Goal: Information Seeking & Learning: Compare options

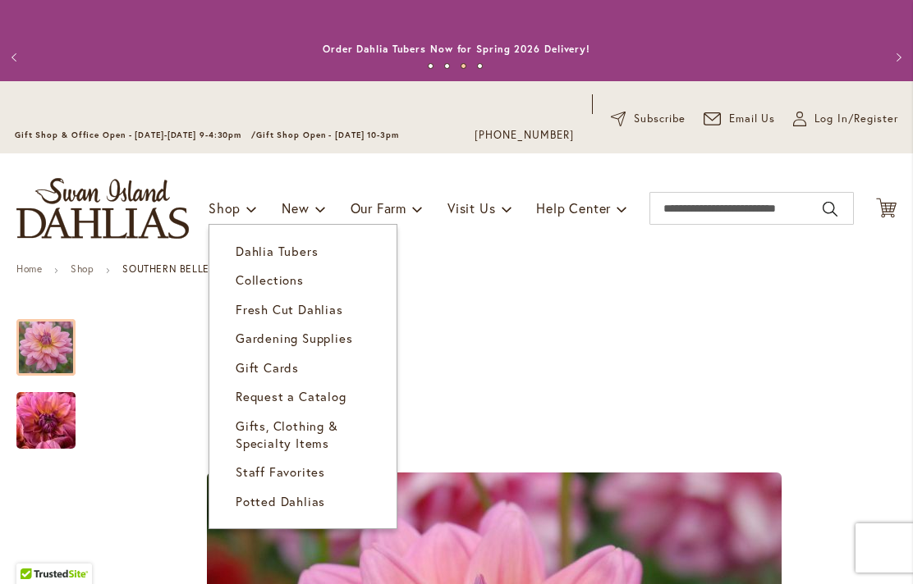
click at [317, 250] on link "Dahlia Tubers" at bounding box center [302, 251] width 187 height 29
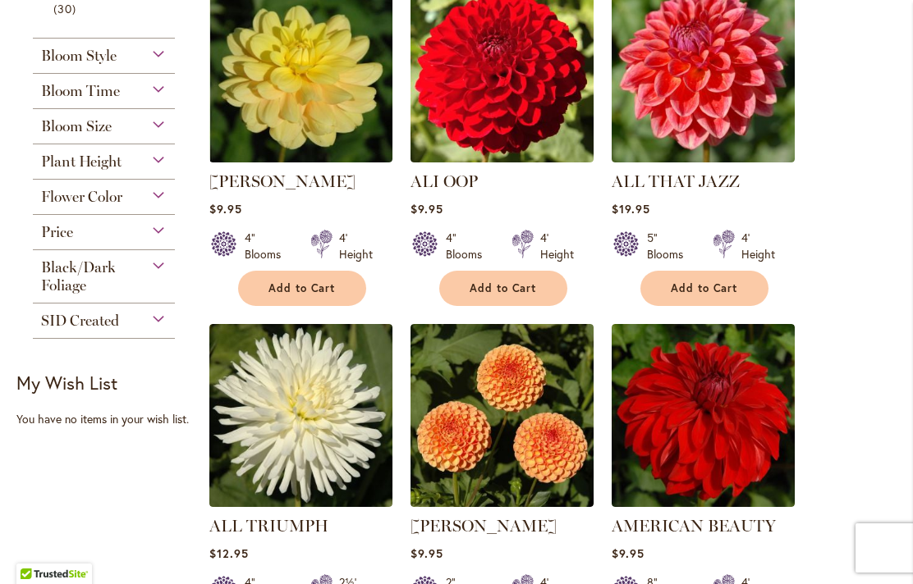
scroll to position [819, 0]
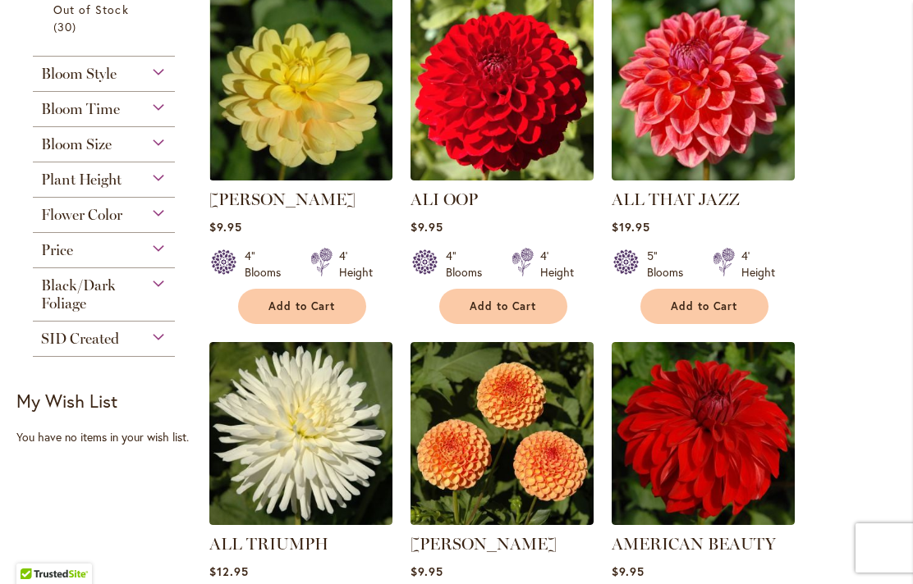
click at [68, 216] on span "Flower Color" at bounding box center [81, 215] width 81 height 18
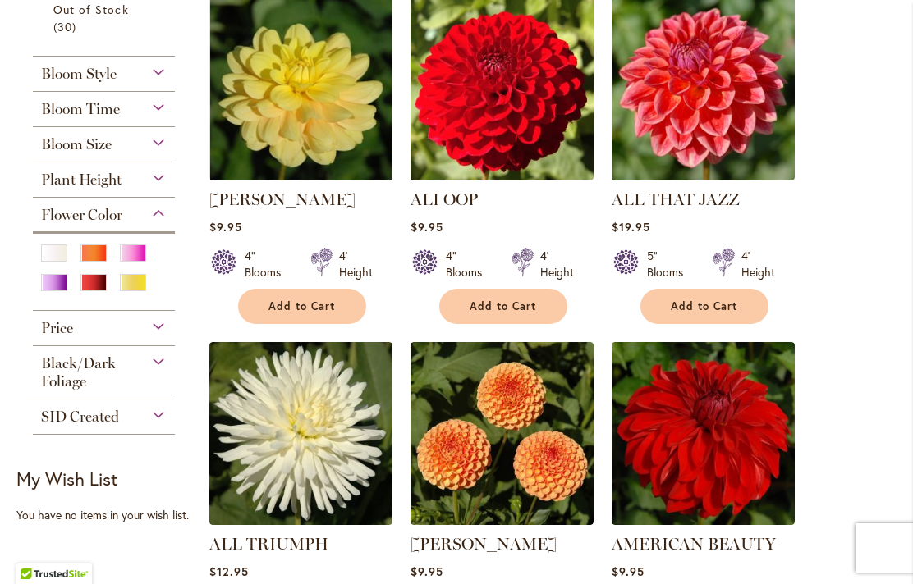
click at [135, 291] on div "Yellow" at bounding box center [133, 282] width 26 height 17
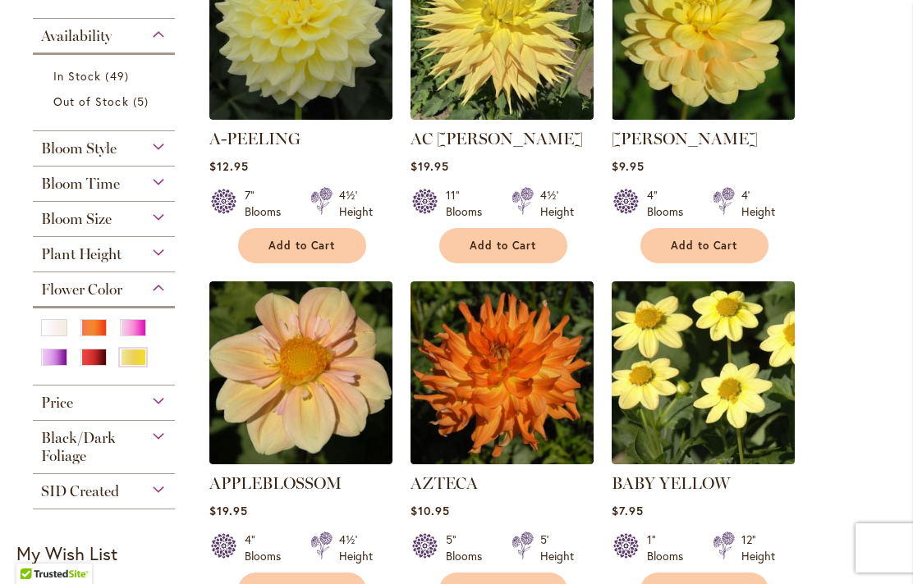
scroll to position [461, 0]
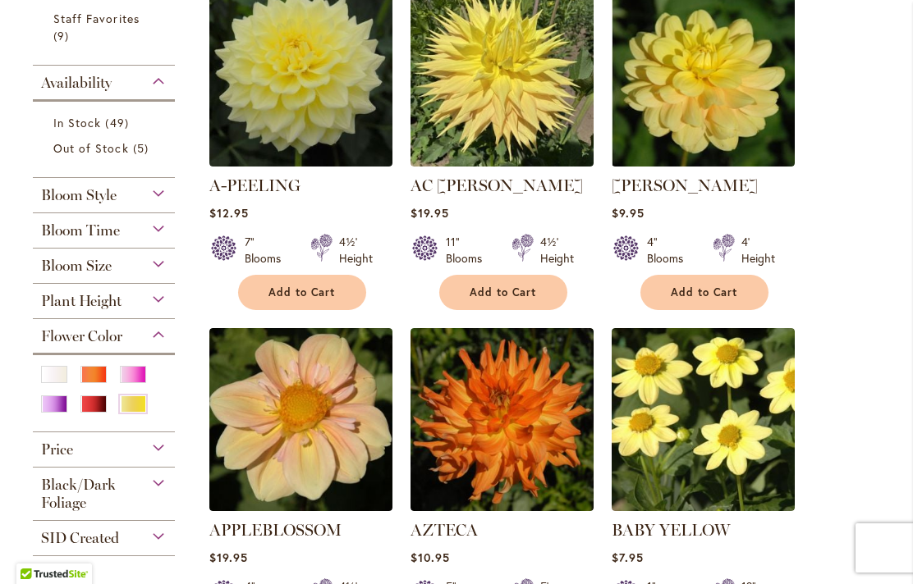
click at [138, 412] on div "Yellow" at bounding box center [133, 404] width 26 height 17
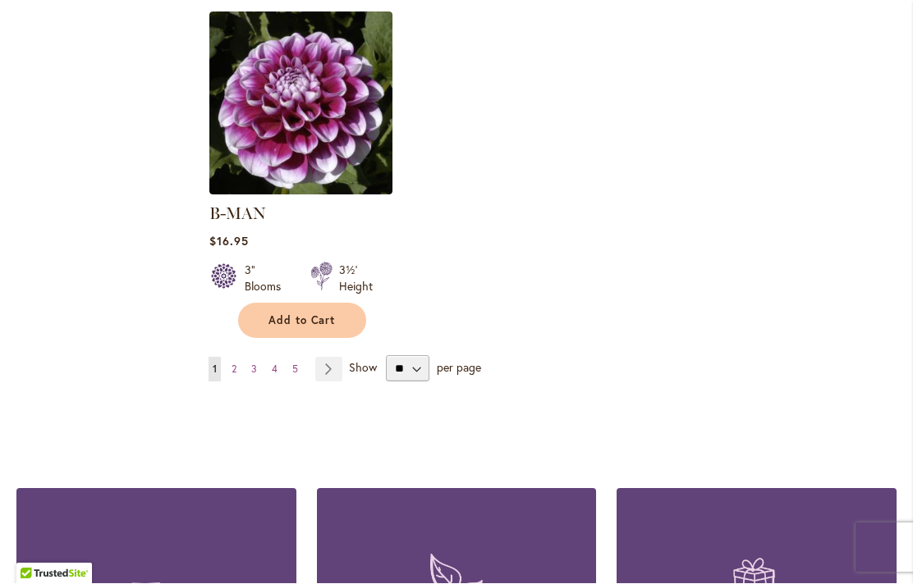
scroll to position [2207, 0]
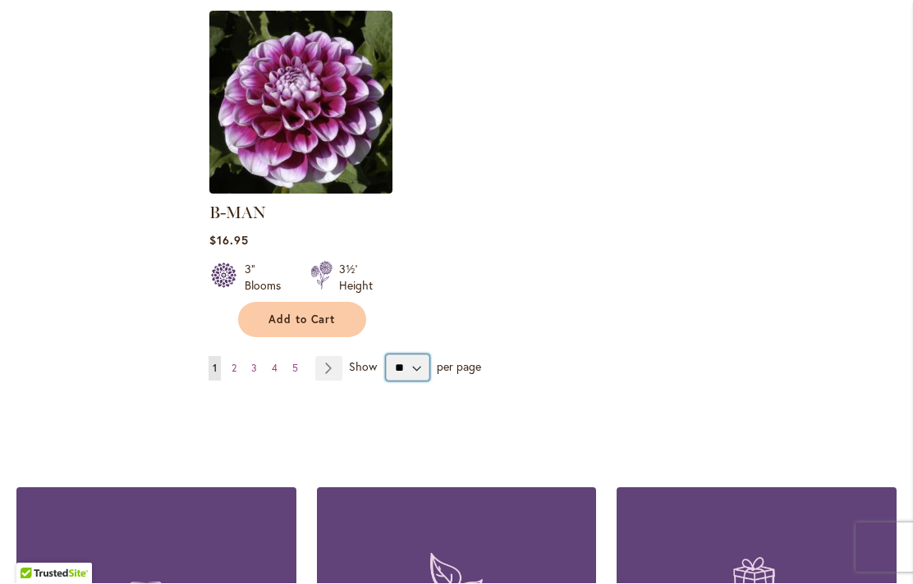
click at [424, 355] on select "** ** ** **" at bounding box center [408, 368] width 44 height 26
select select "**"
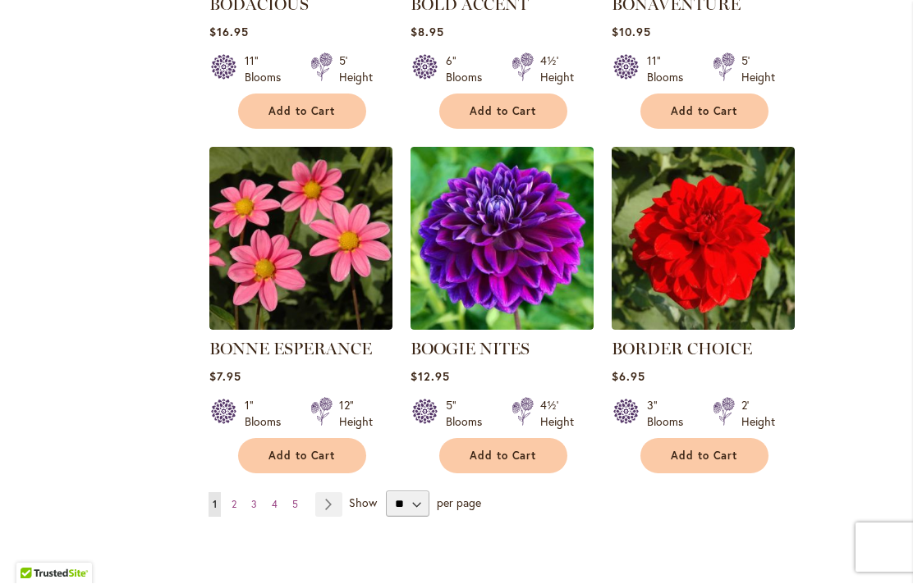
scroll to position [5542, 0]
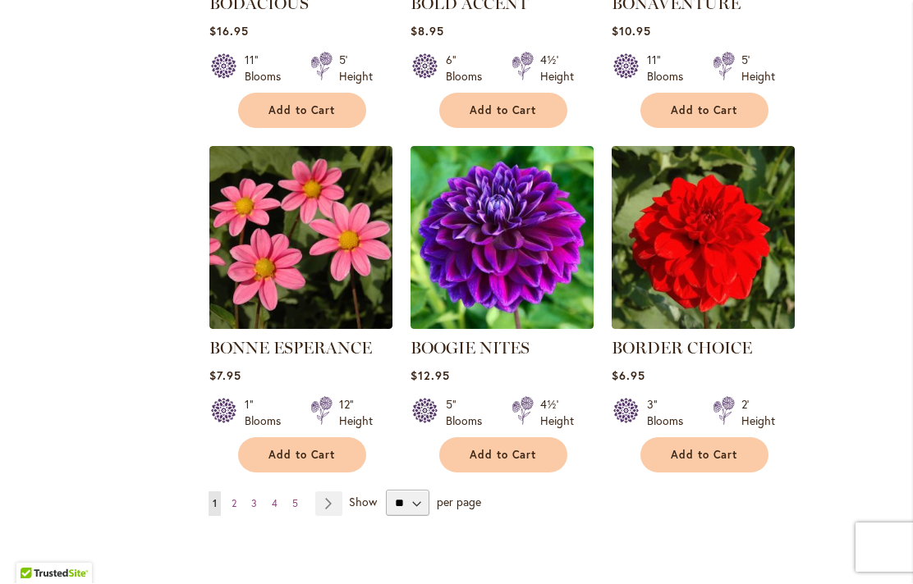
click at [329, 492] on link "Page Next" at bounding box center [328, 504] width 27 height 25
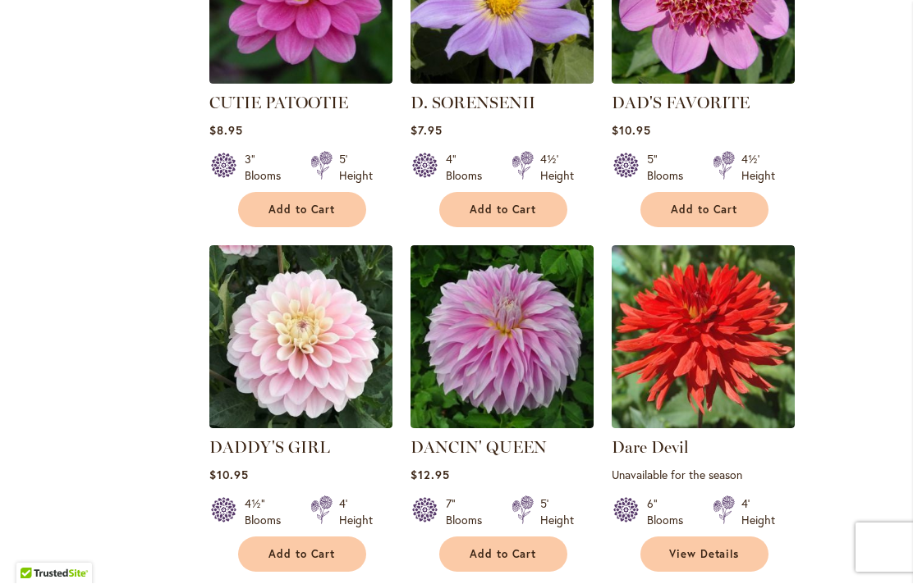
scroll to position [5581, 0]
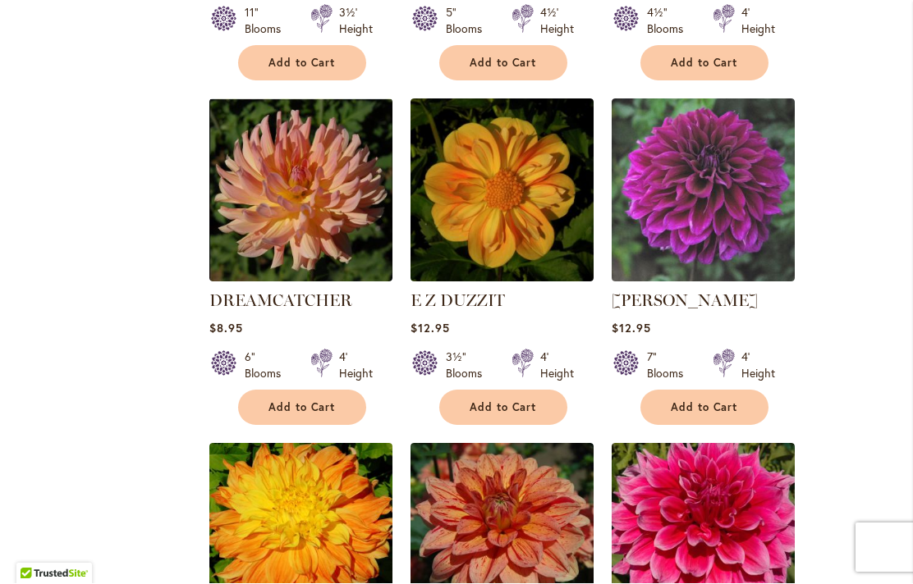
scroll to position [1774, 0]
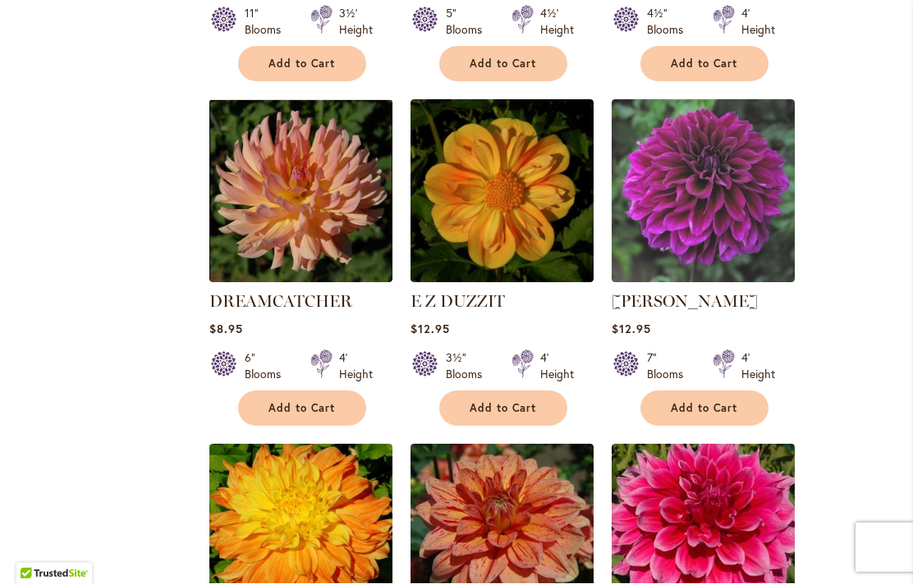
click at [309, 170] on img at bounding box center [300, 191] width 183 height 183
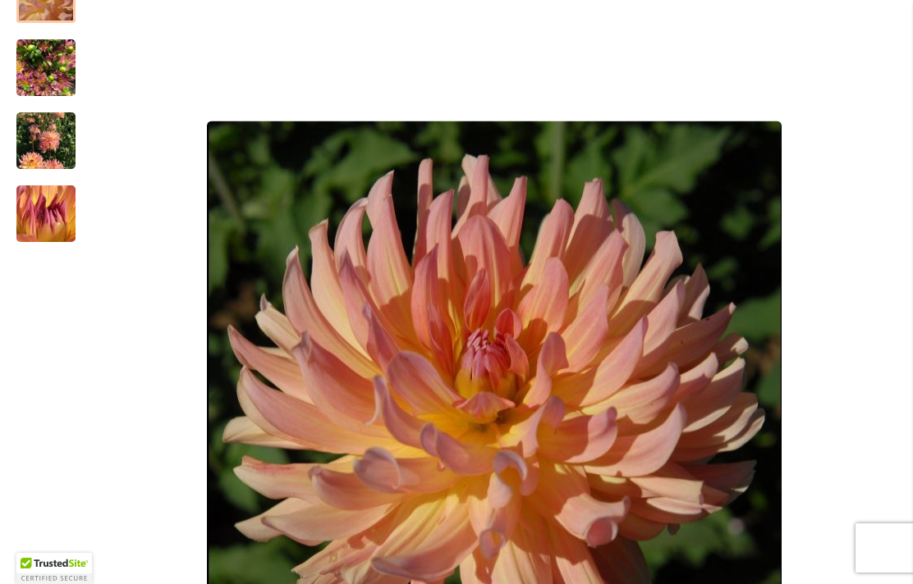
scroll to position [349, 0]
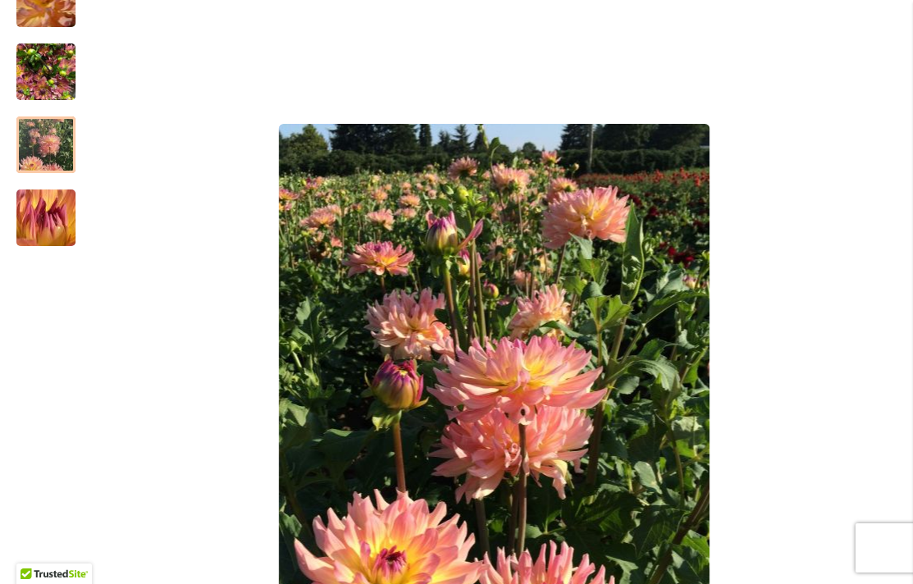
click at [56, 230] on img "Dreamcatcher" at bounding box center [46, 218] width 117 height 113
click at [51, 144] on img "Dreamcatcher" at bounding box center [45, 145] width 59 height 79
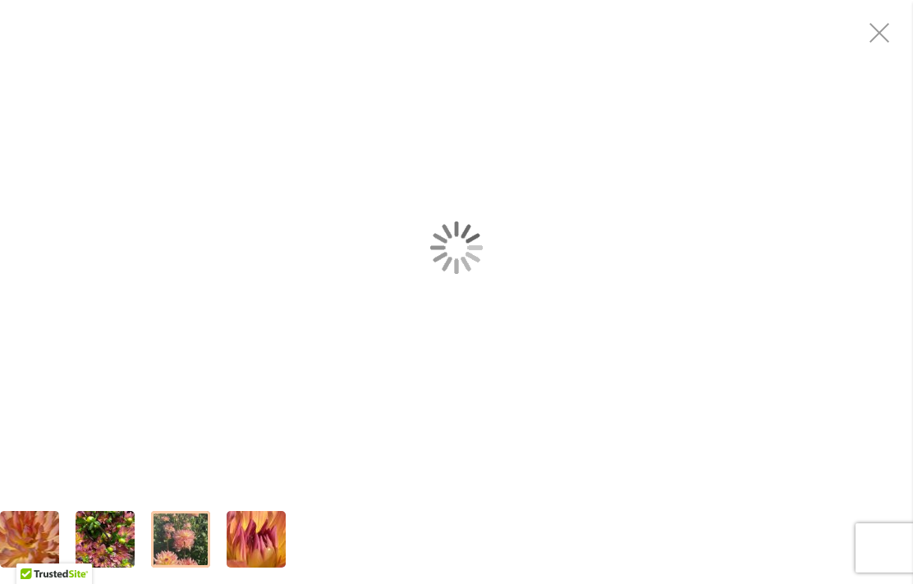
scroll to position [406, 0]
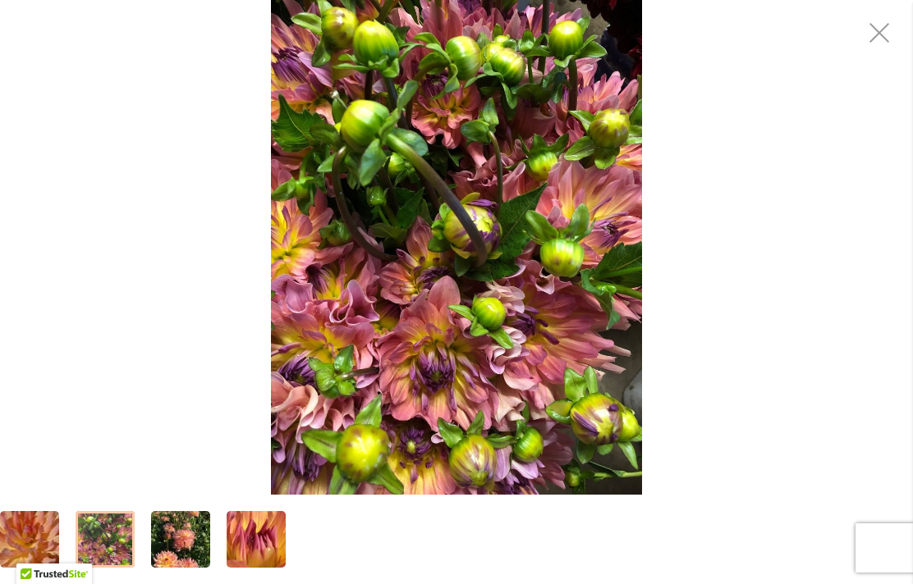
click at [103, 541] on img "Dreamcatcher" at bounding box center [105, 540] width 59 height 79
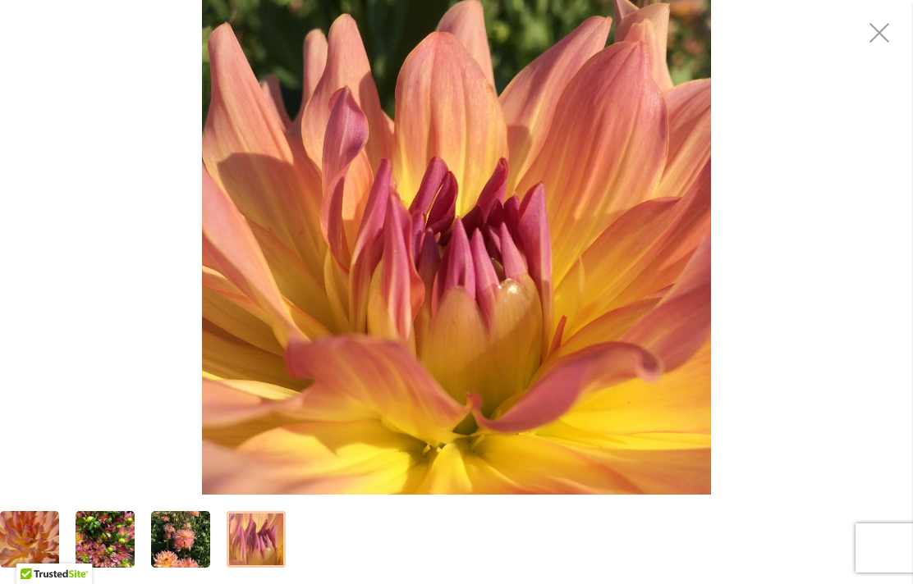
scroll to position [0, 0]
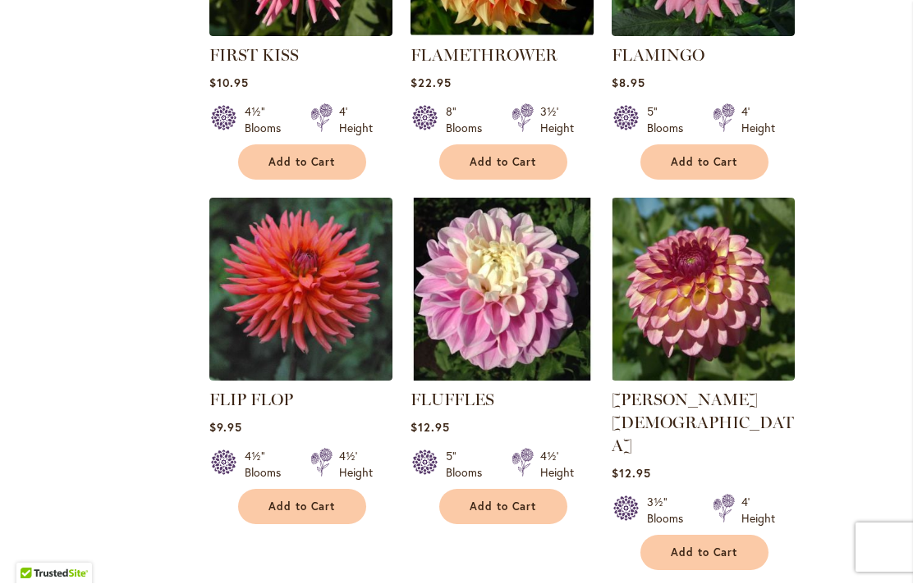
scroll to position [4518, 0]
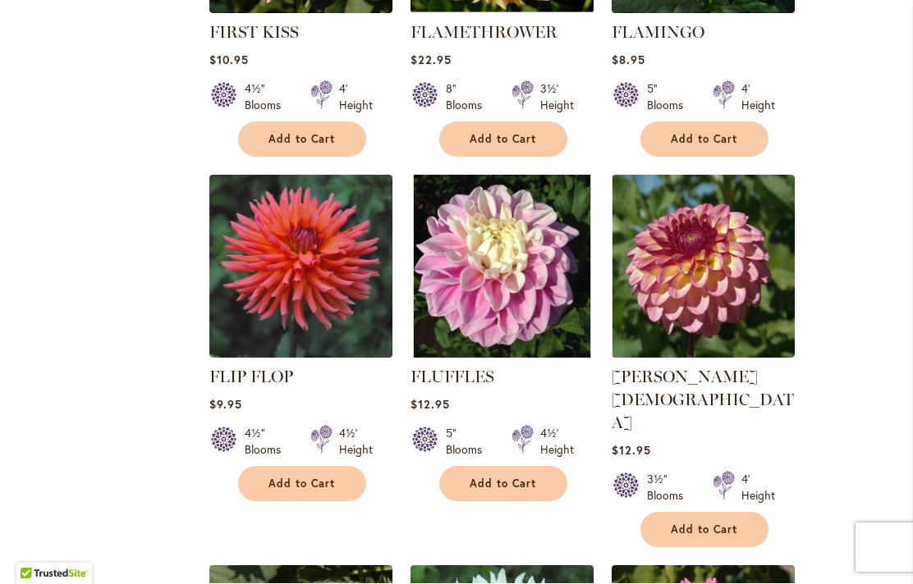
click at [327, 261] on img at bounding box center [300, 267] width 183 height 183
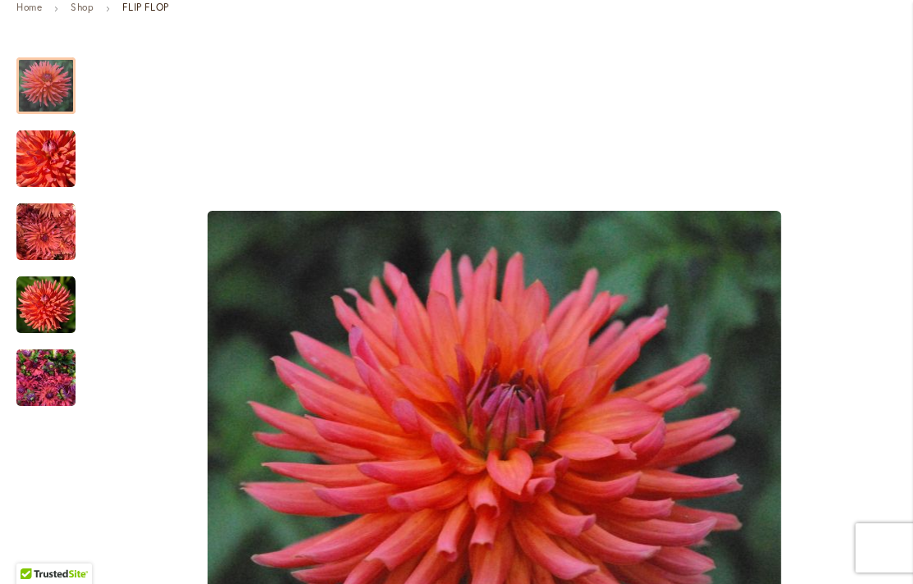
scroll to position [259, 0]
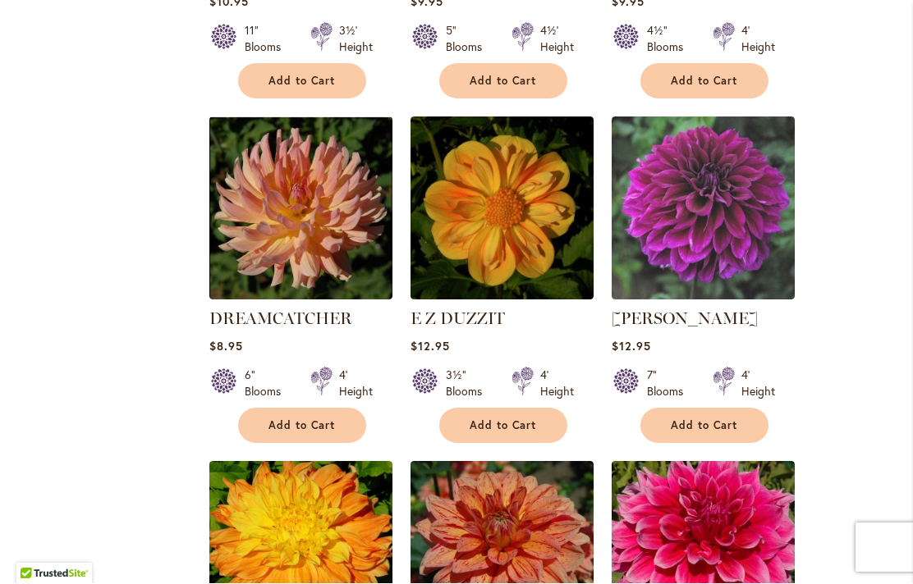
scroll to position [1756, 0]
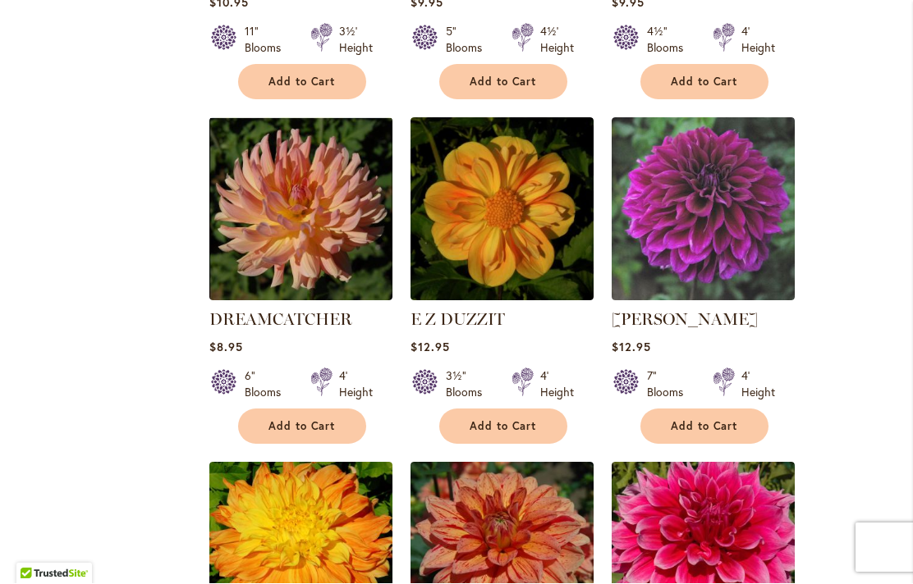
click at [525, 227] on img at bounding box center [501, 209] width 183 height 183
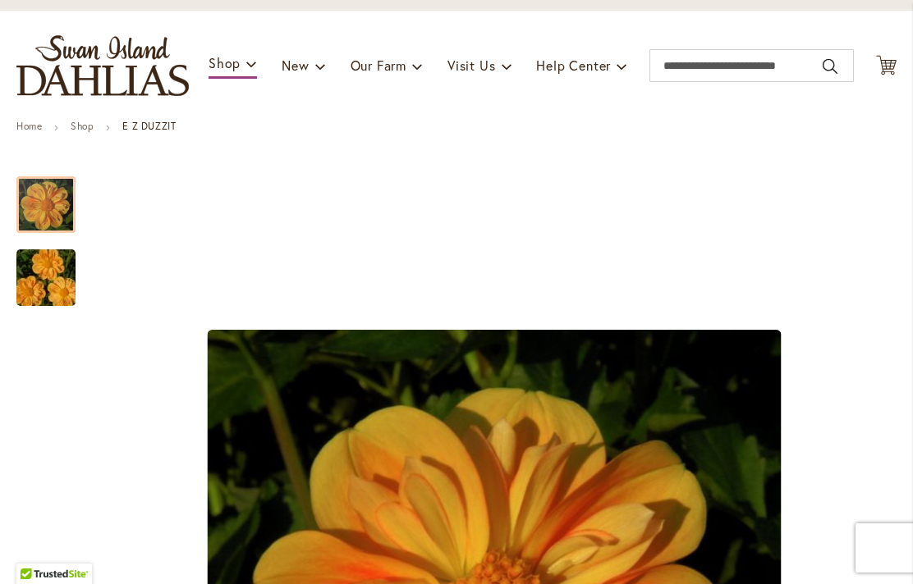
scroll to position [148, 0]
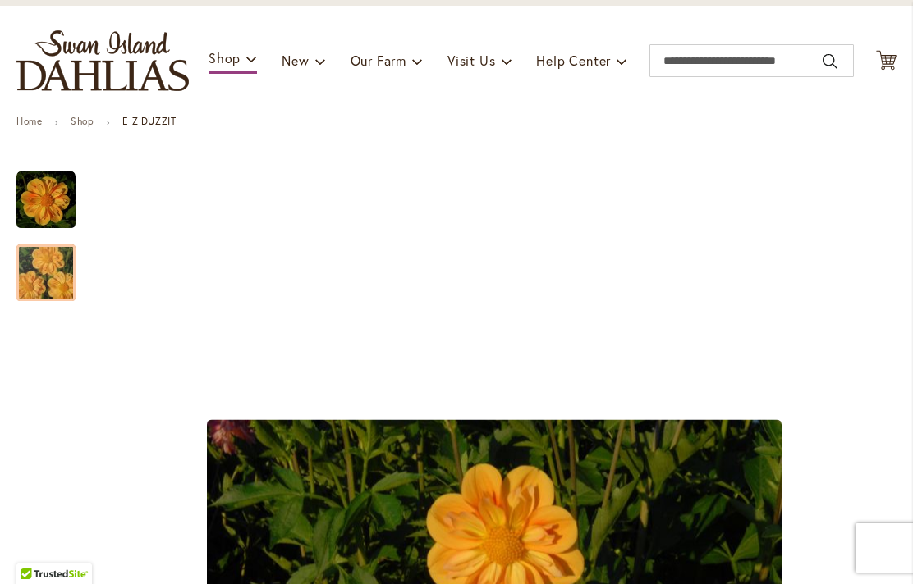
click at [43, 272] on img "E Z DUZZIT" at bounding box center [46, 273] width 118 height 79
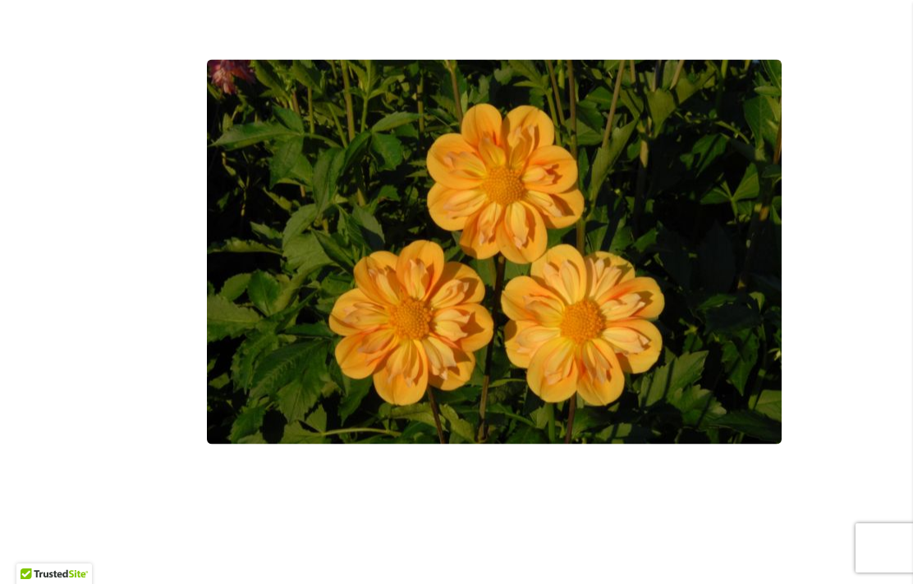
scroll to position [509, 0]
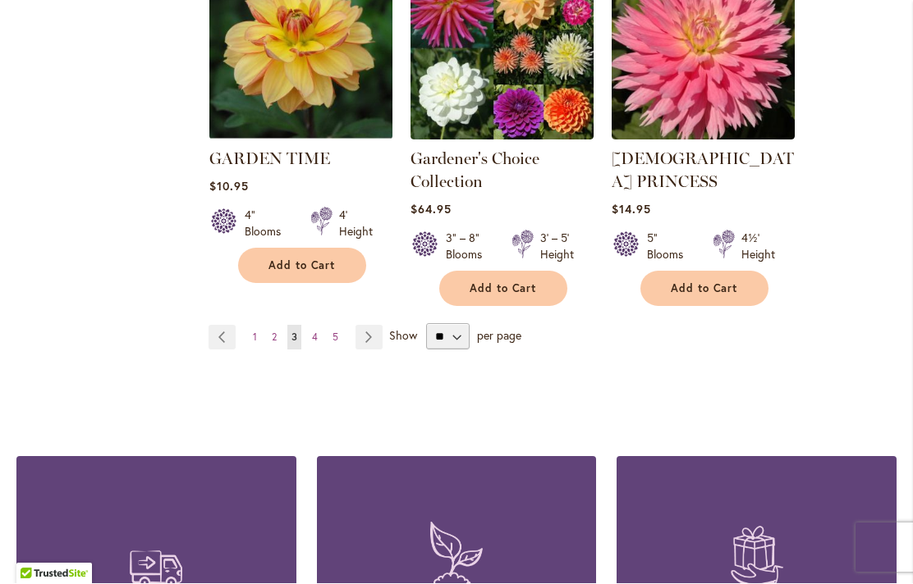
scroll to position [5829, 0]
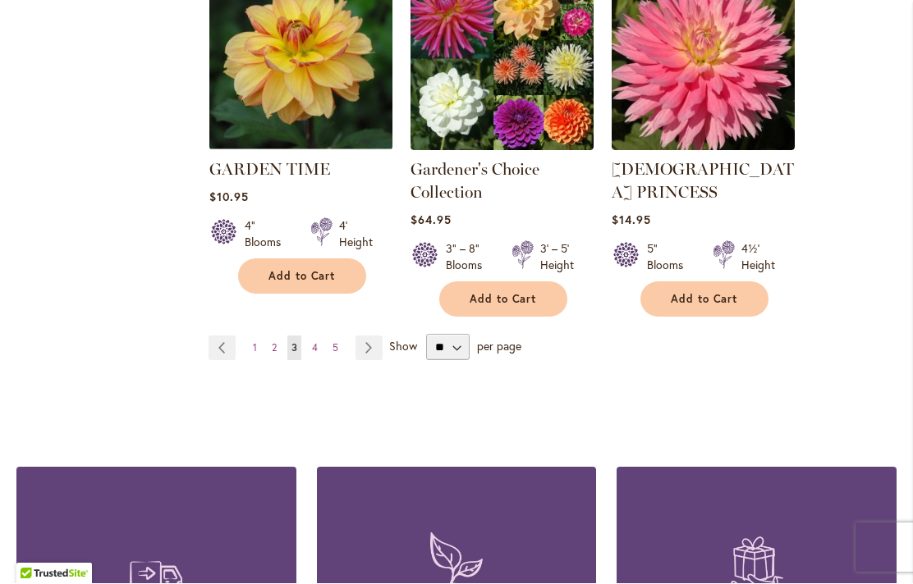
click at [359, 337] on link "Page Next" at bounding box center [368, 349] width 27 height 25
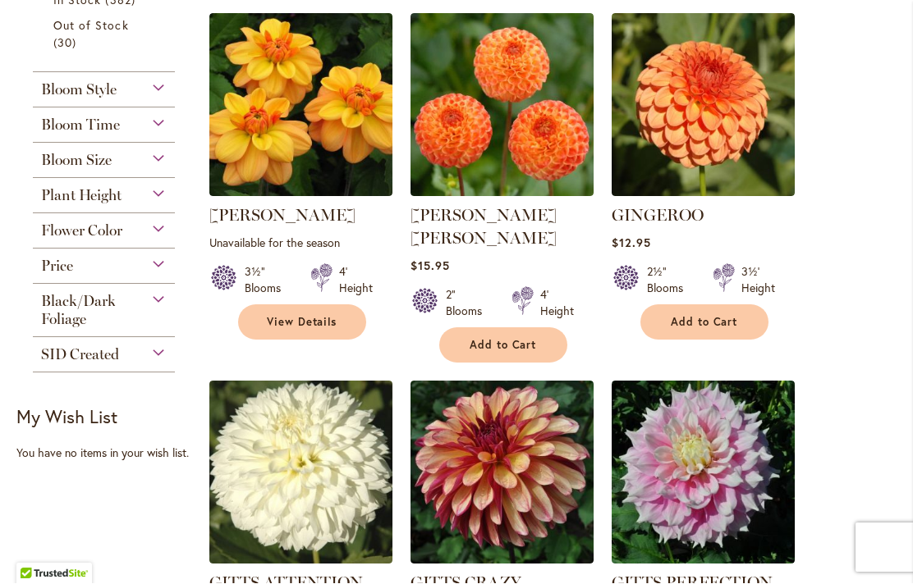
scroll to position [799, 0]
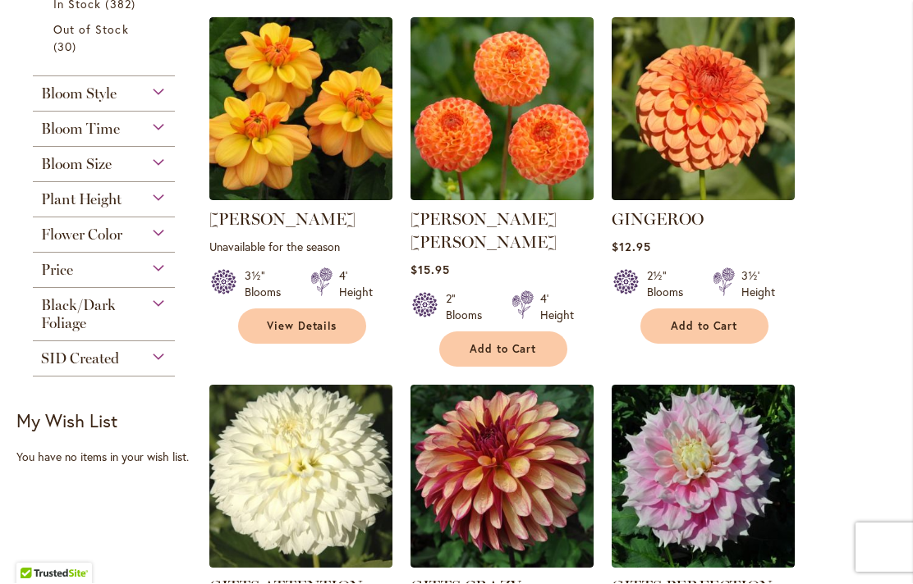
click at [140, 238] on div "Flower Color" at bounding box center [104, 231] width 142 height 26
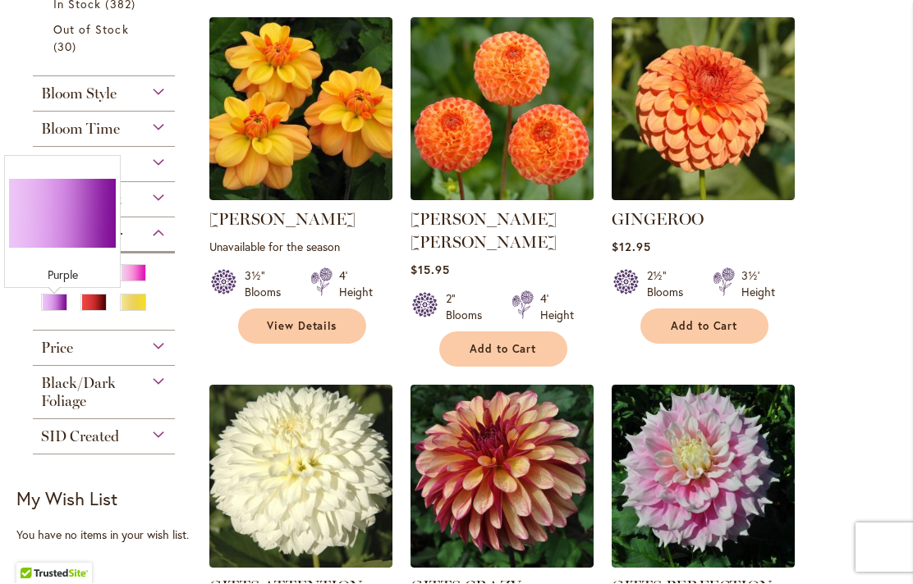
click at [49, 310] on div "Purple" at bounding box center [54, 303] width 26 height 17
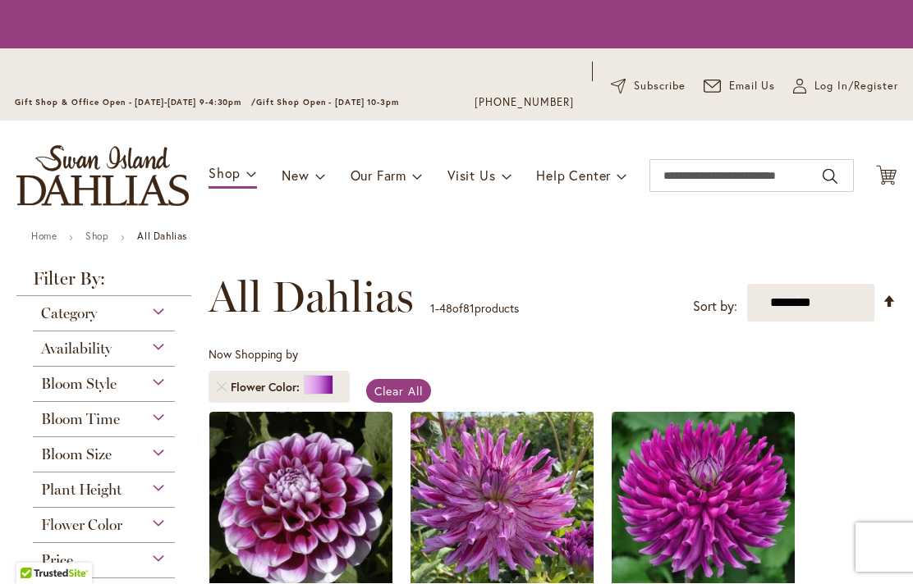
scroll to position [367, 0]
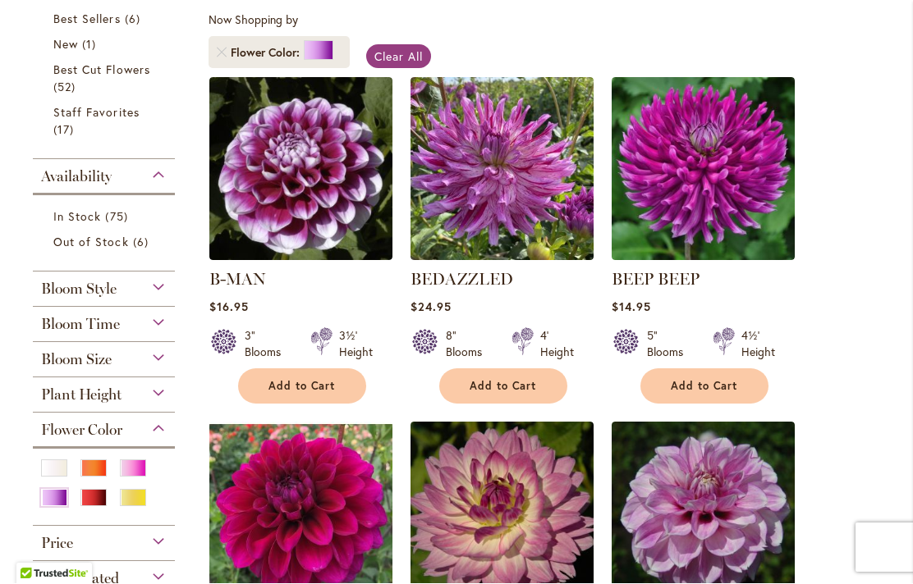
click at [732, 199] on img at bounding box center [702, 169] width 183 height 183
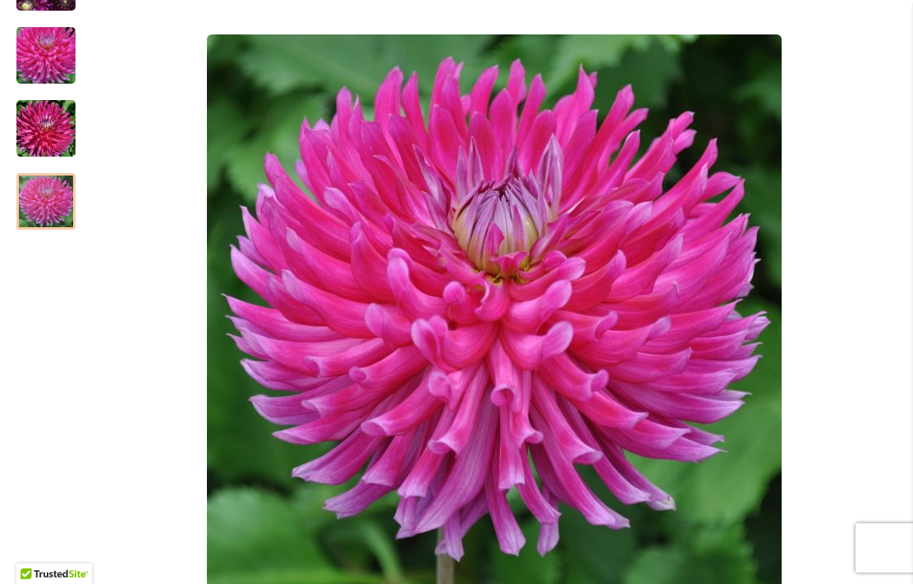
scroll to position [433, 0]
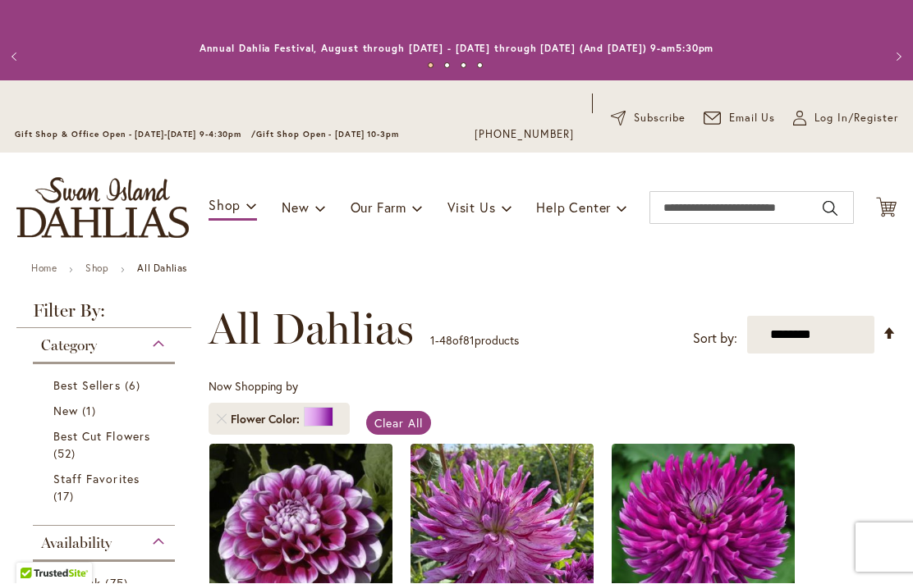
scroll to position [367, 0]
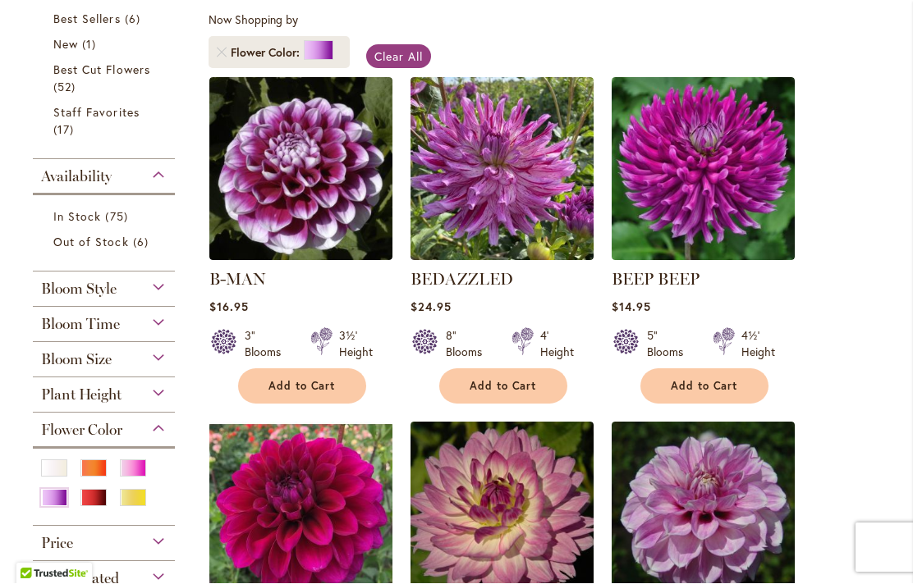
click at [515, 216] on img at bounding box center [501, 169] width 183 height 183
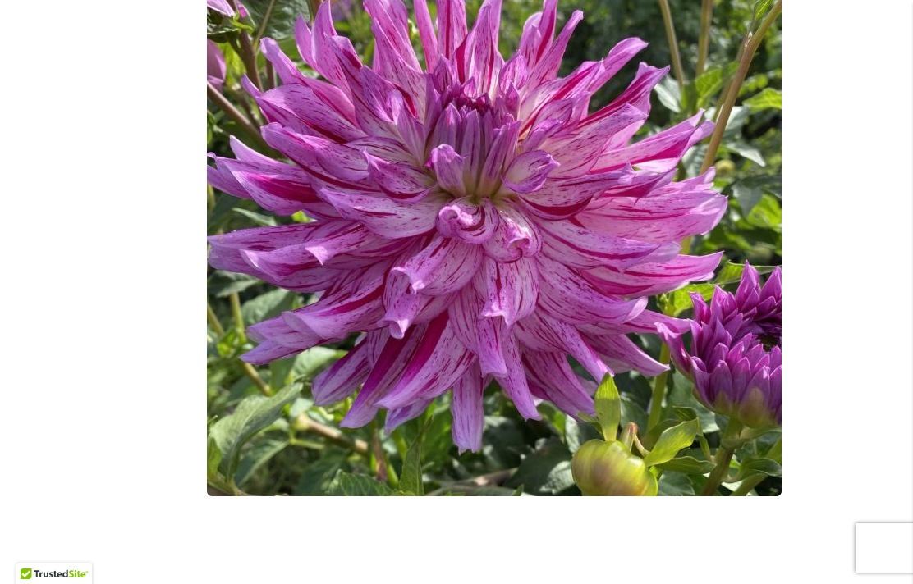
scroll to position [531, 0]
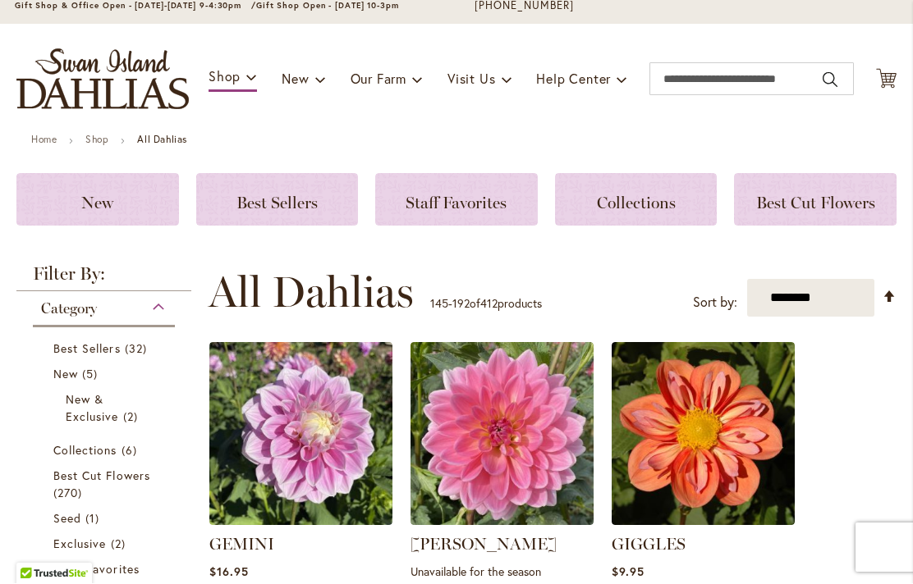
scroll to position [128, 0]
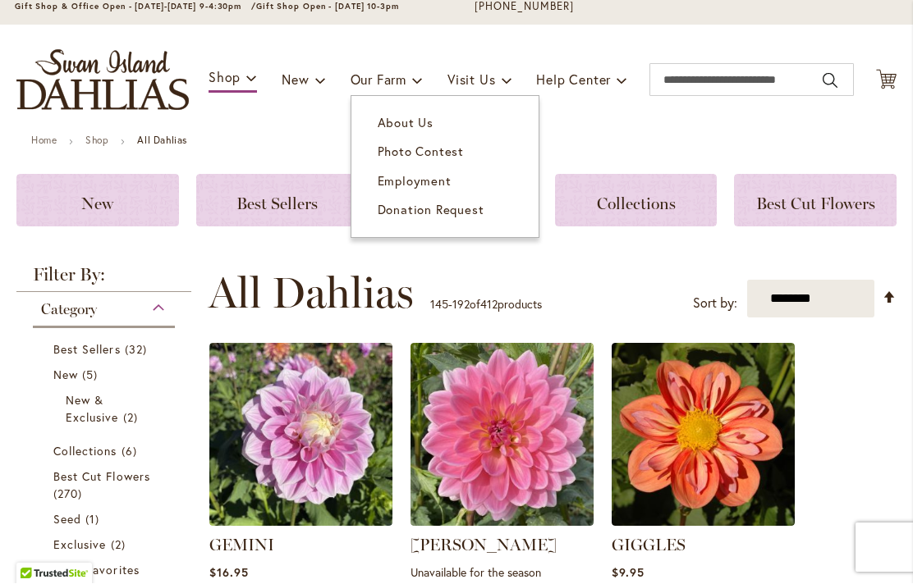
click at [431, 113] on link "About Us" at bounding box center [444, 123] width 187 height 29
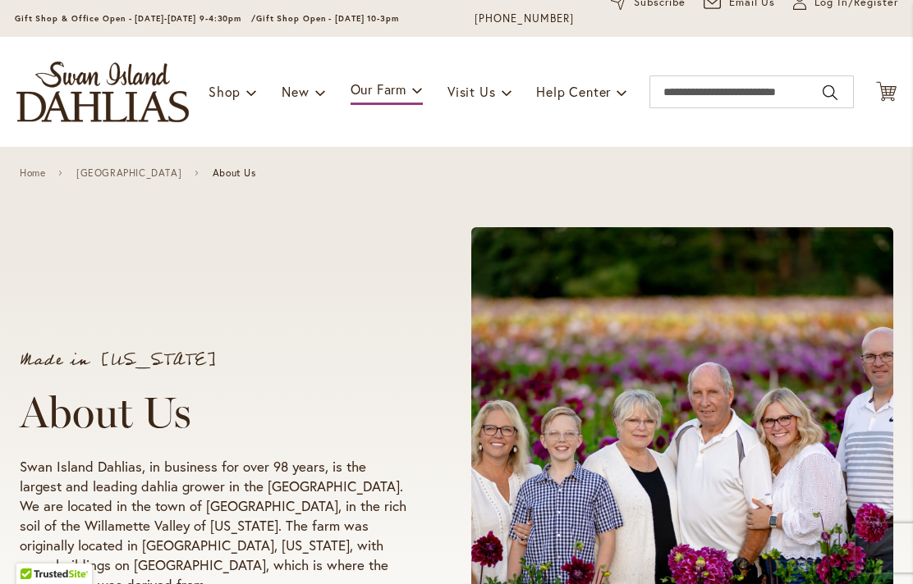
scroll to position [110, 0]
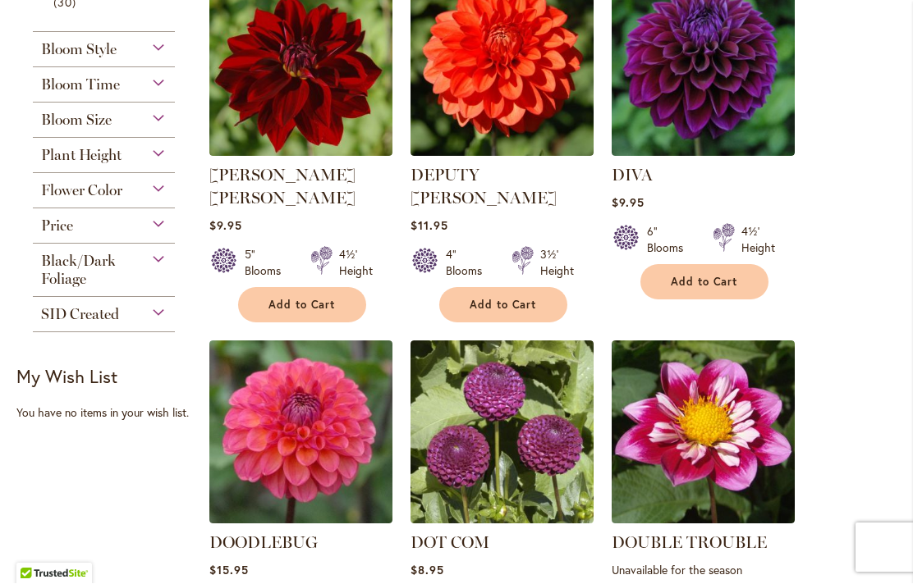
scroll to position [844, 0]
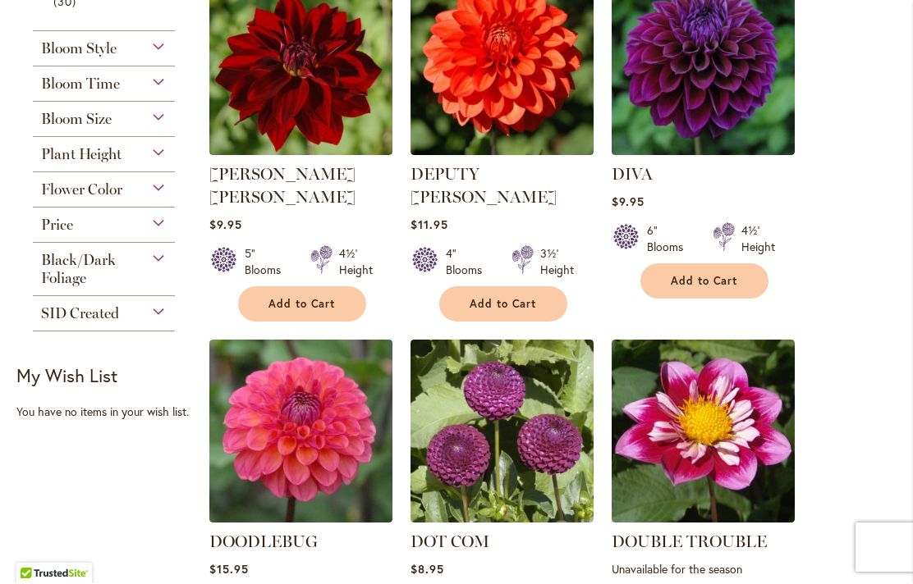
click at [154, 194] on div "Flower Color" at bounding box center [104, 186] width 142 height 26
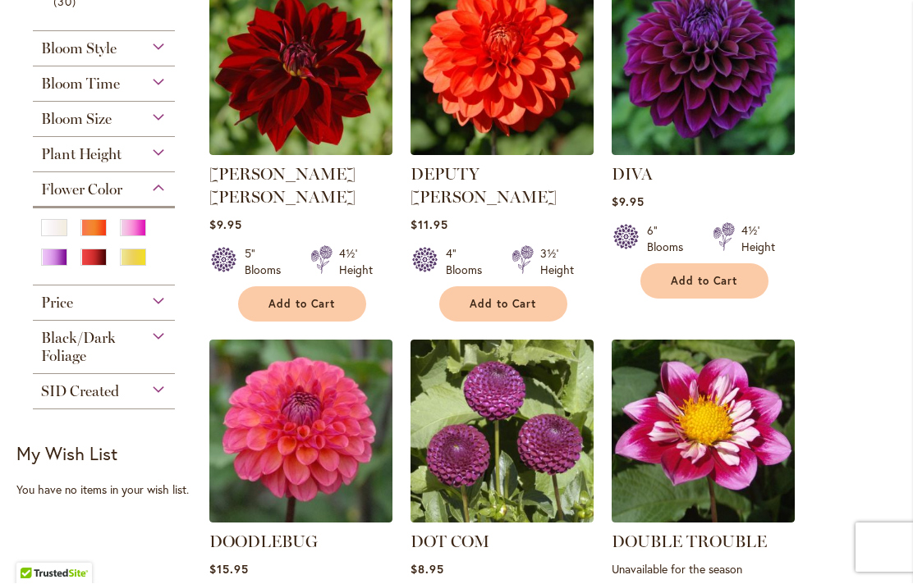
click at [53, 267] on div "Purple" at bounding box center [54, 258] width 26 height 17
